Goal: Communication & Community: Ask a question

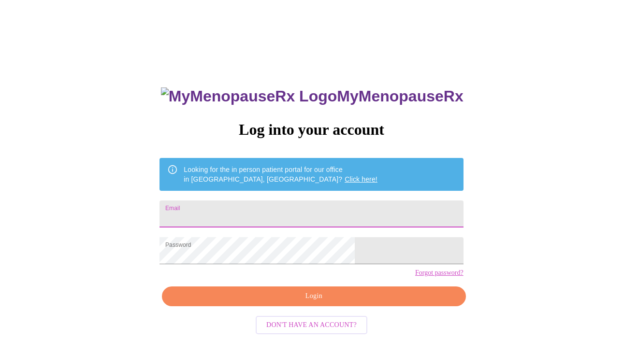
click at [321, 214] on input "Email" at bounding box center [310, 213] width 303 height 27
type input "[EMAIL_ADDRESS][DOMAIN_NAME]"
click at [304, 302] on span "Login" at bounding box center [313, 296] width 281 height 12
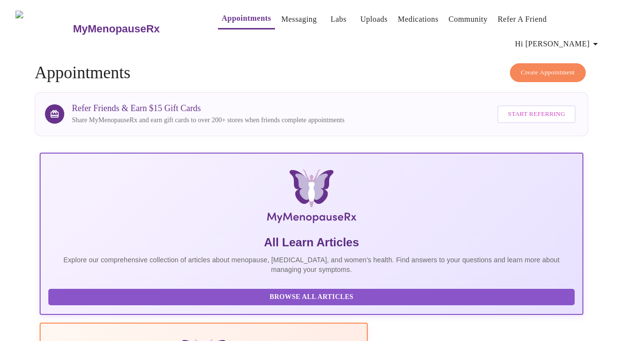
click at [284, 23] on link "Messaging" at bounding box center [298, 20] width 35 height 14
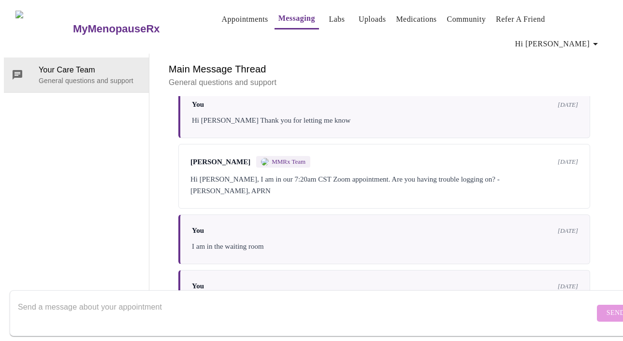
scroll to position [148, 0]
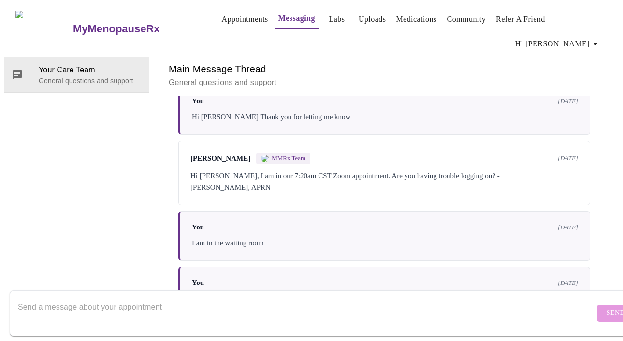
click at [428, 303] on textarea "Send a message about your appointment" at bounding box center [306, 313] width 576 height 31
click at [264, 293] on div "Let me try again" at bounding box center [385, 299] width 386 height 12
click at [181, 305] on textarea "Hi [PERSON_NAME]" at bounding box center [306, 313] width 576 height 31
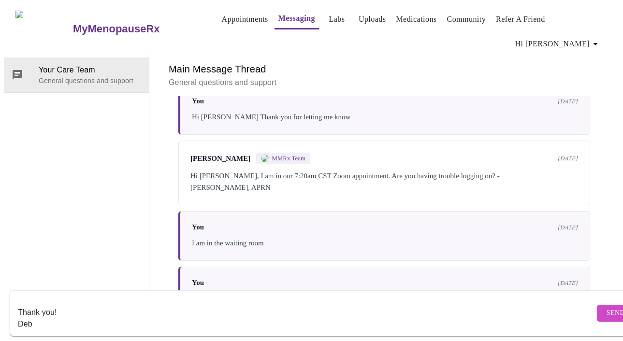
type textarea "Hi [PERSON_NAME] I am trying to get my prescription for Zepbound and the pharma…"
click at [606, 307] on span "Send" at bounding box center [615, 313] width 18 height 12
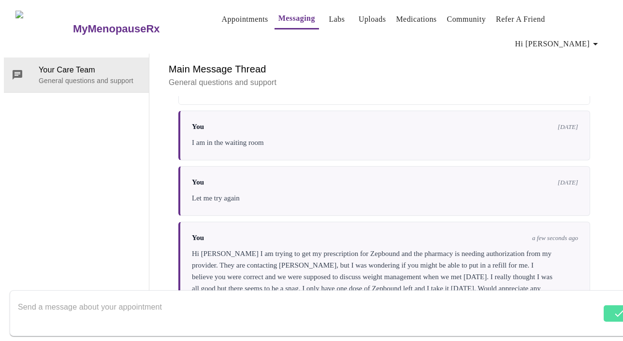
scroll to position [253, 0]
